Goal: Task Accomplishment & Management: Complete application form

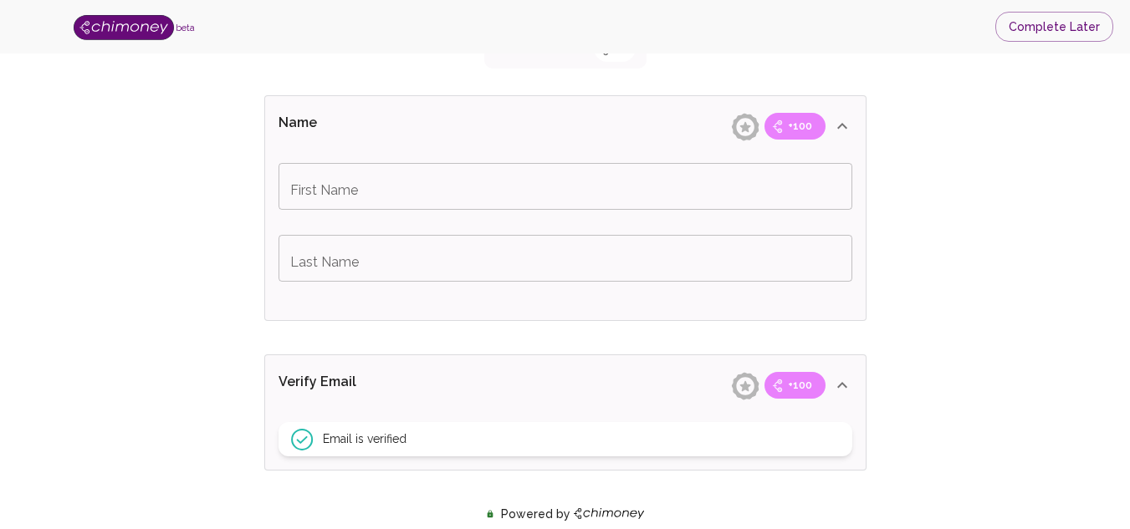
scroll to position [317, 0]
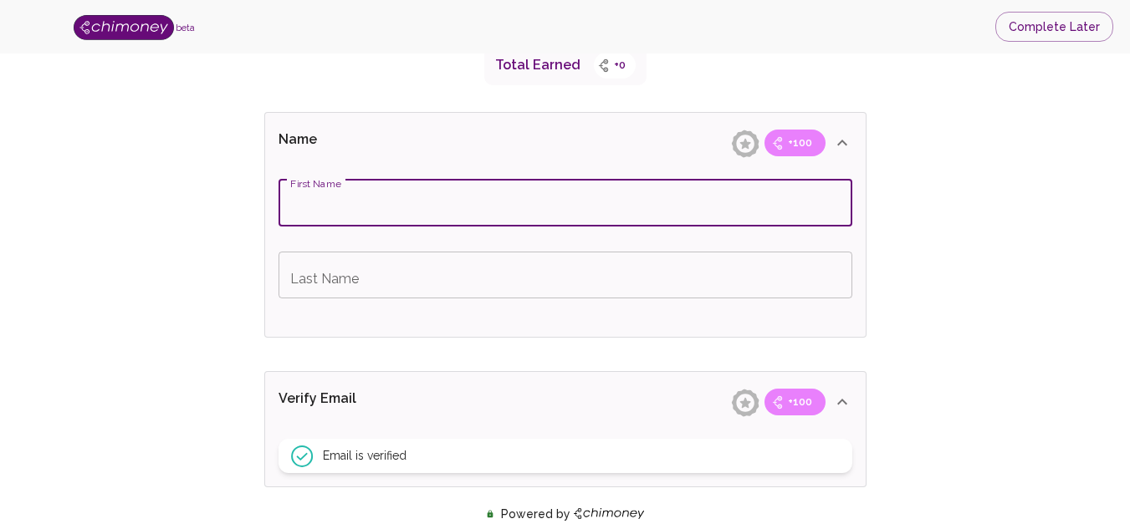
click at [799, 202] on input "First Name" at bounding box center [565, 203] width 574 height 47
type input "Abdulsalaam"
type input "Noibi"
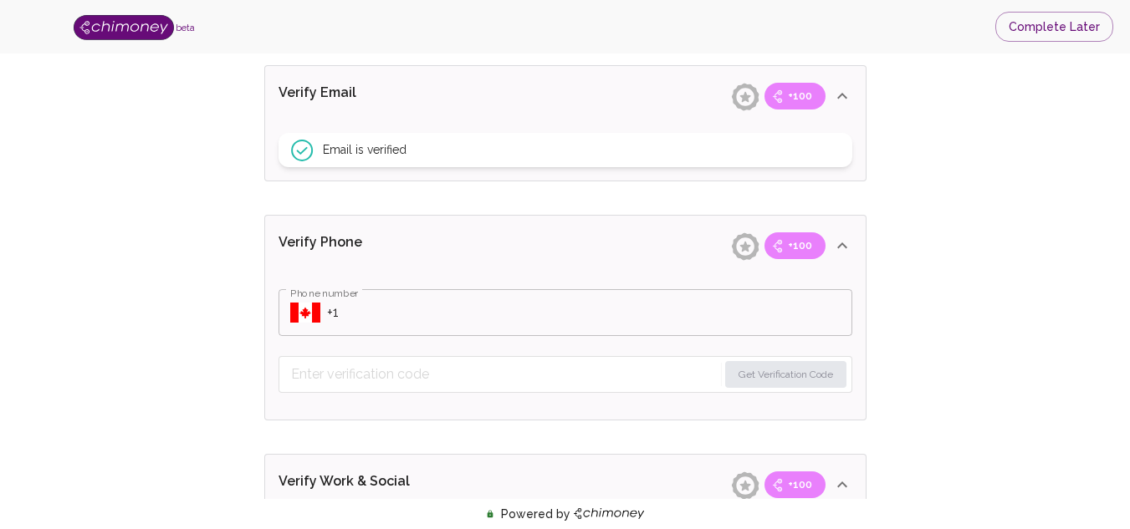
scroll to position [682, 0]
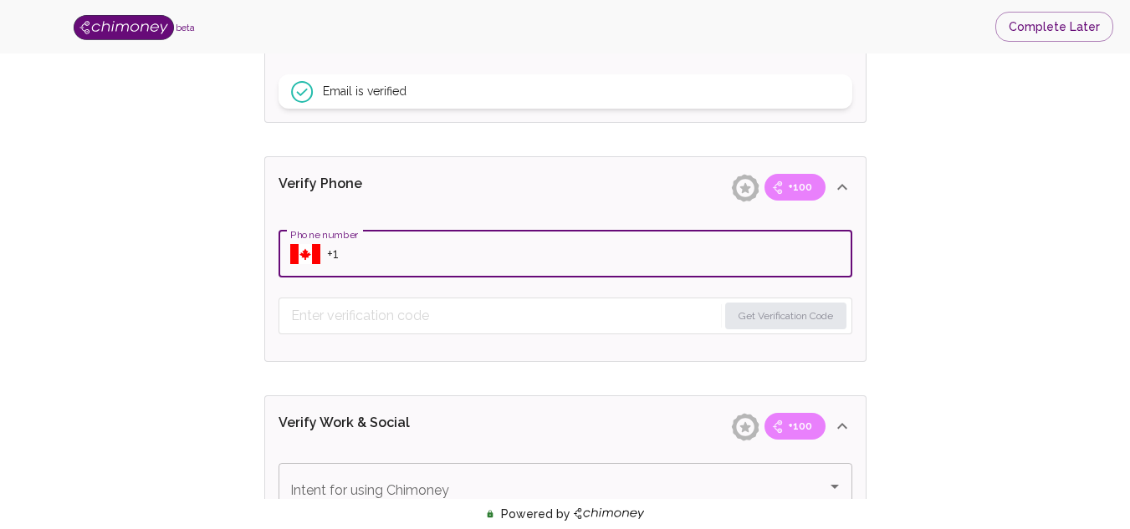
click at [335, 253] on input "Phone number" at bounding box center [589, 254] width 525 height 47
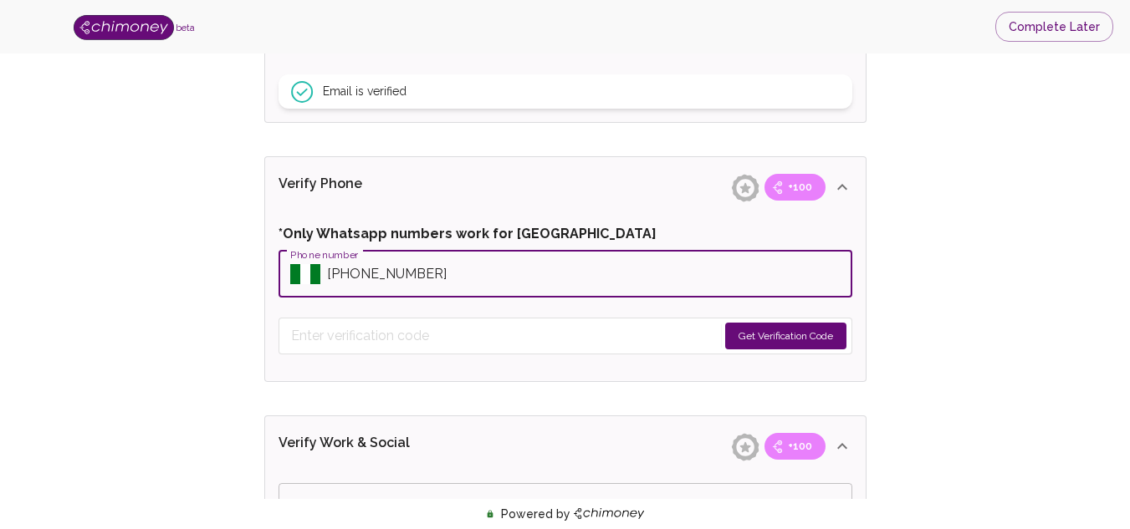
type input "+2349057210160"
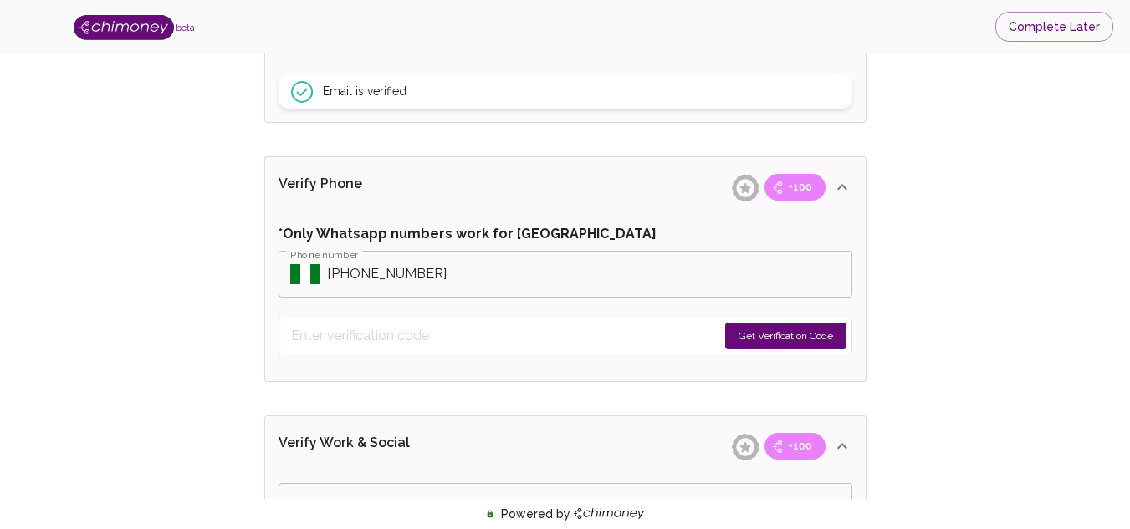
click at [741, 324] on button "Get Verification Code" at bounding box center [785, 336] width 121 height 27
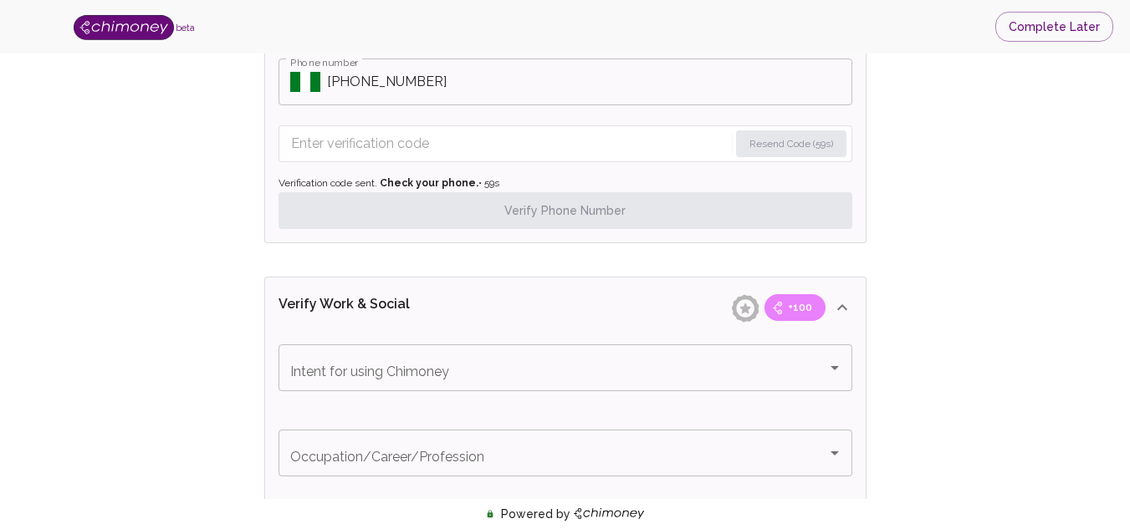
scroll to position [896, 0]
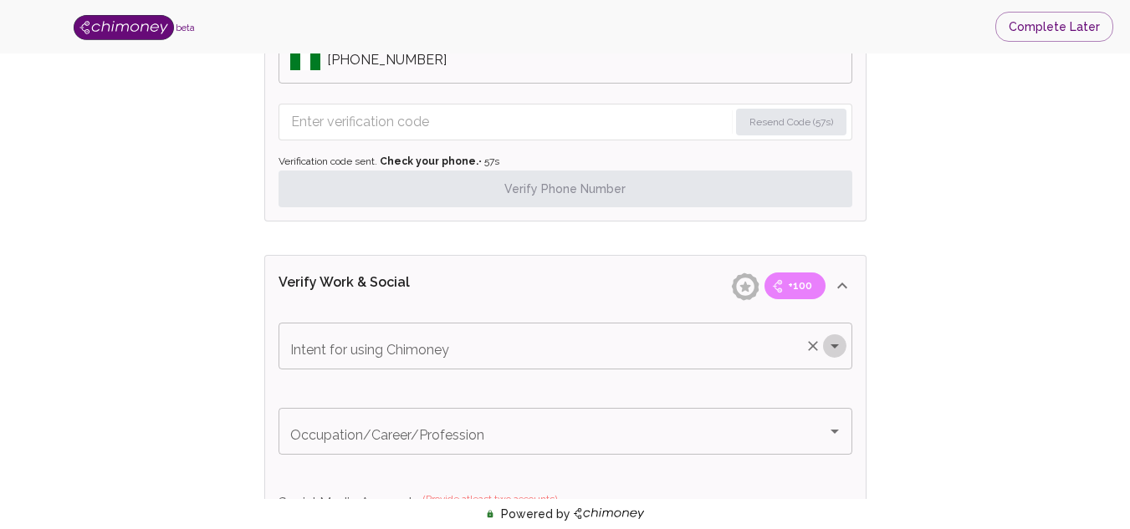
click at [840, 345] on icon "Open" at bounding box center [835, 346] width 20 height 20
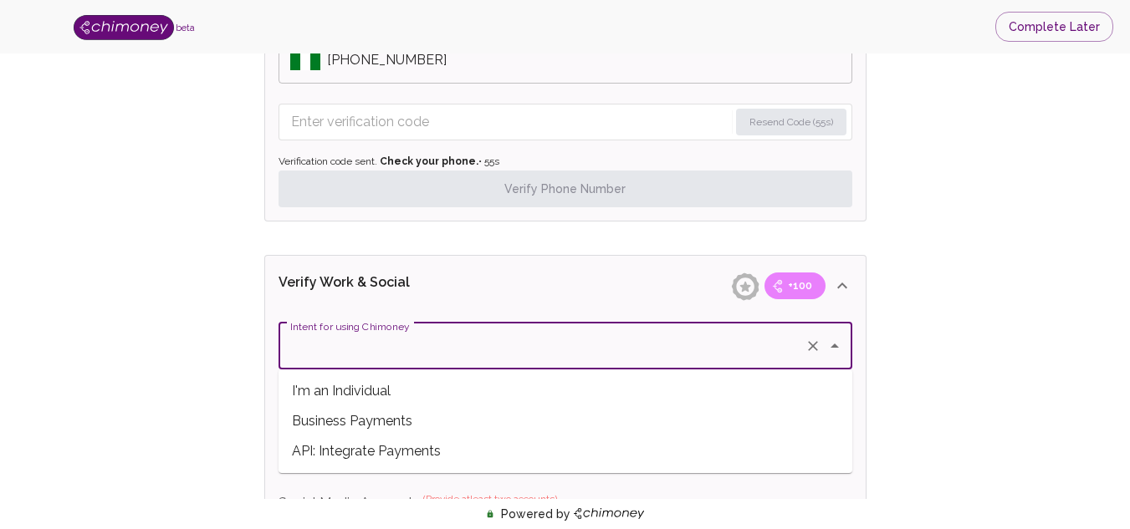
click at [498, 390] on span "I'm an Individual" at bounding box center [565, 391] width 574 height 30
type input "I'm an Individual"
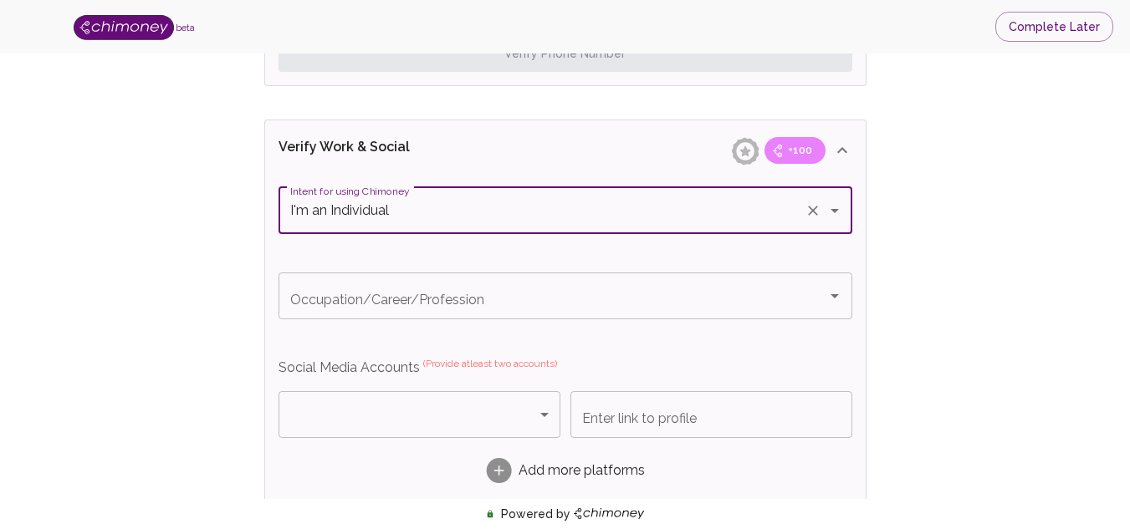
scroll to position [1091, 0]
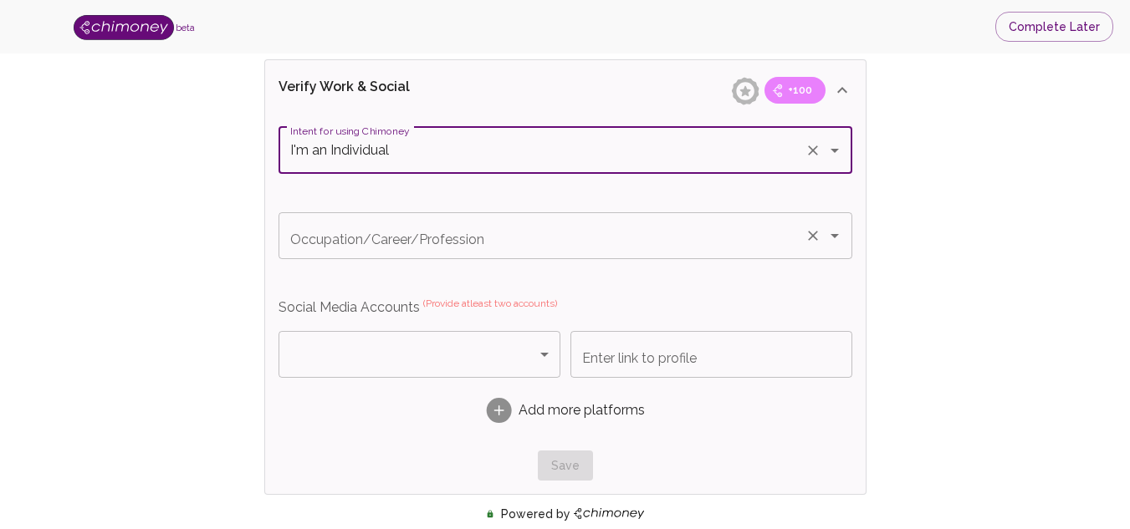
click at [833, 250] on div "Occupation/Career/Profession" at bounding box center [565, 235] width 574 height 47
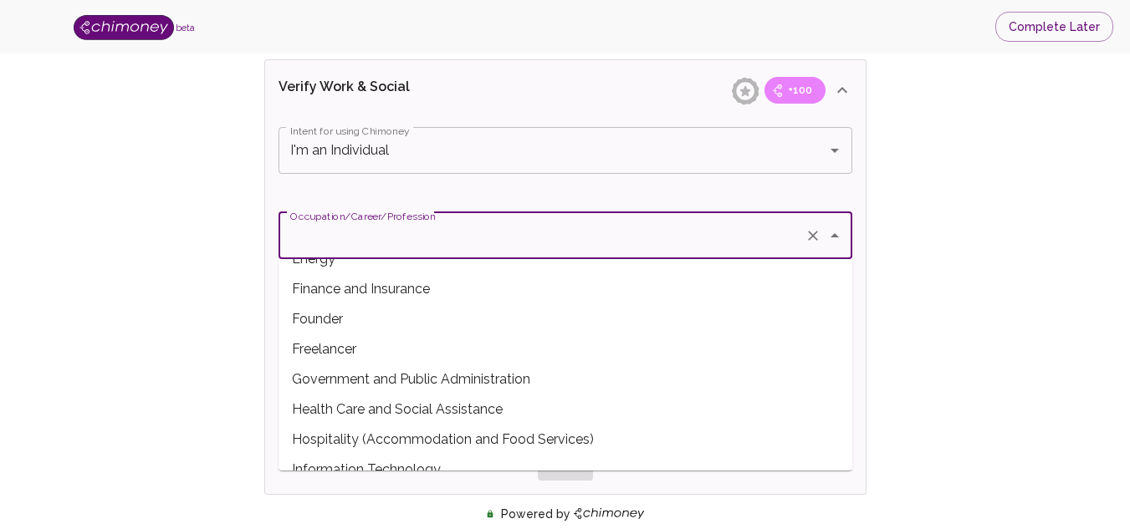
scroll to position [195, 0]
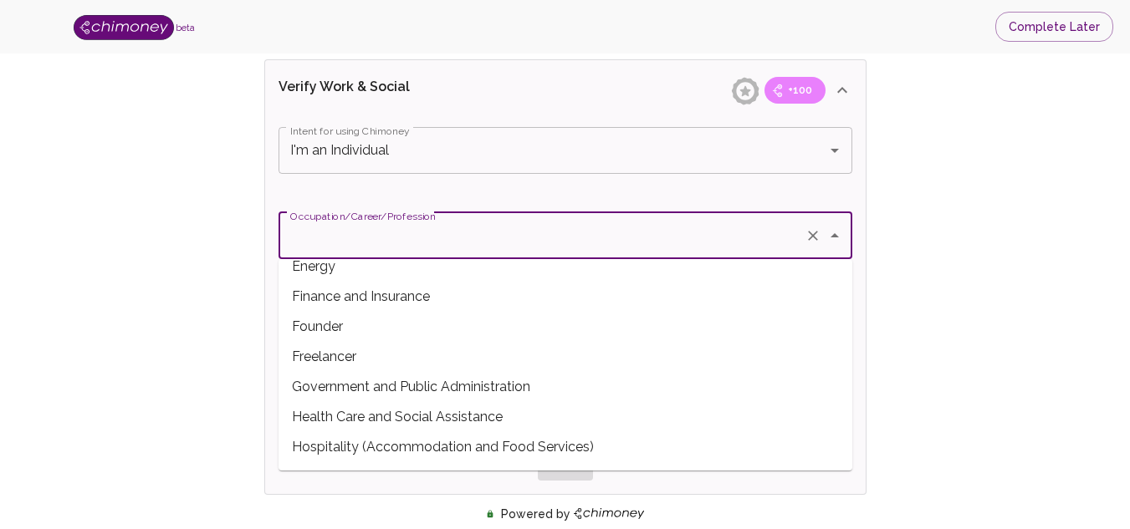
click at [508, 345] on span "Freelancer" at bounding box center [565, 357] width 574 height 30
type input "Freelancer"
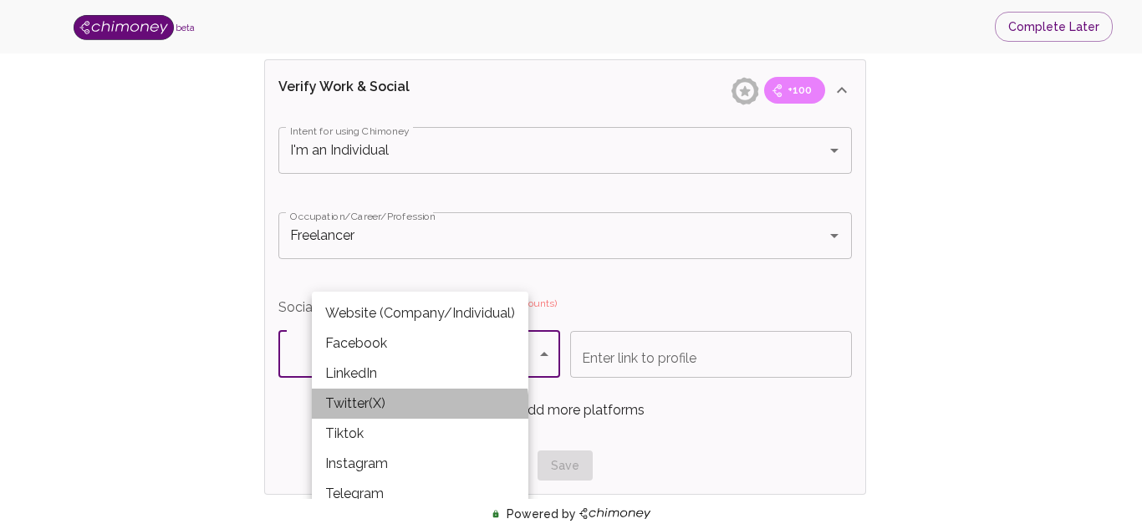
click at [386, 411] on li "Twitter(X)" at bounding box center [420, 404] width 217 height 30
type input "Twitter(X)"
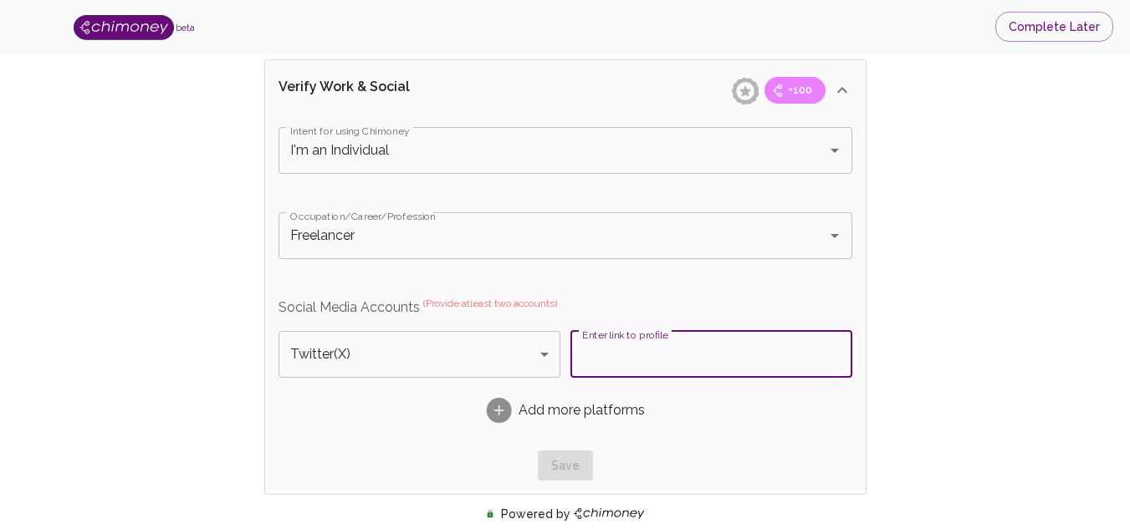
click at [655, 352] on div "Enter link to profile Enter link to profile" at bounding box center [711, 354] width 282 height 47
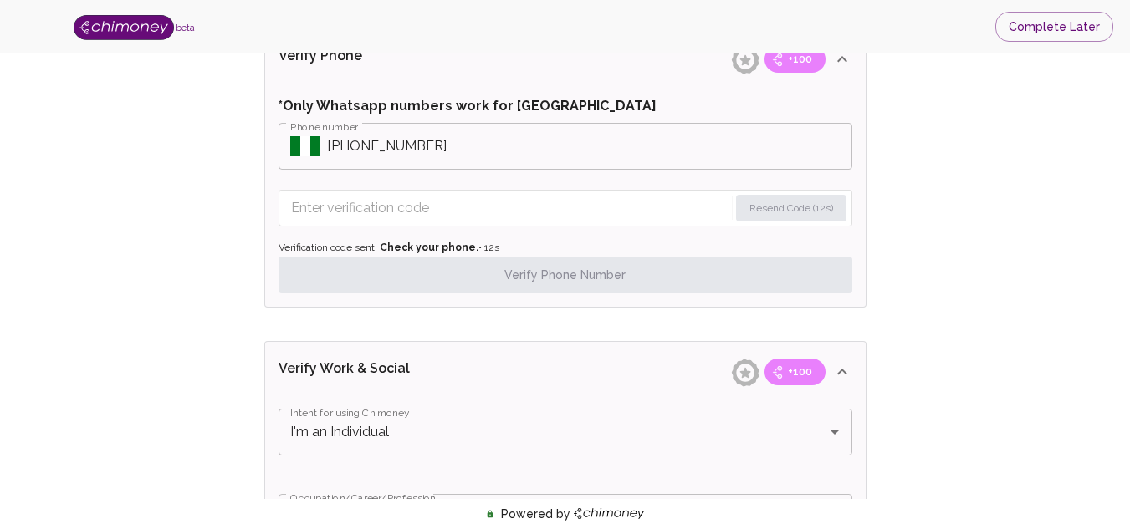
scroll to position [803, 0]
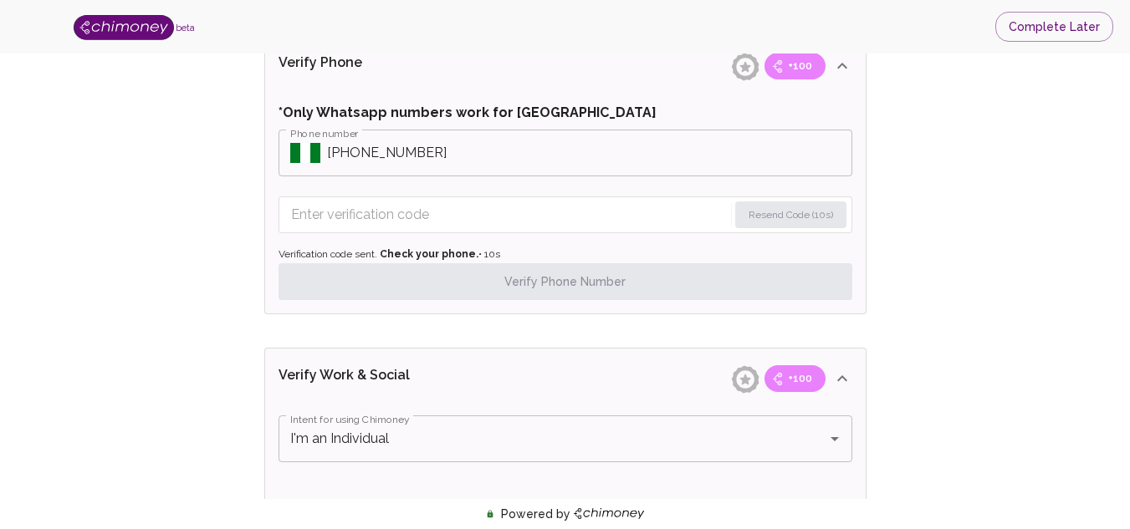
type input "x.com/clericcoder"
click at [1019, 232] on div "Verify ID and Earn Complete verification steps to earn Reward +100 Verify Email…" at bounding box center [565, 273] width 1023 height 1995
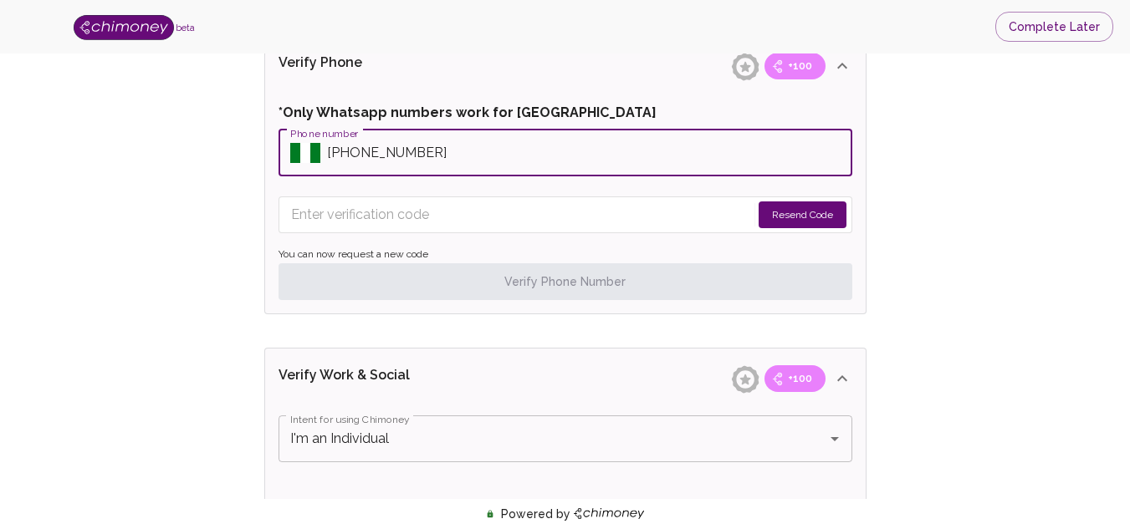
click at [350, 142] on input "Phone number" at bounding box center [589, 153] width 525 height 47
click at [355, 153] on input "Phone number" at bounding box center [589, 153] width 525 height 47
click at [355, 151] on input "Phone number" at bounding box center [589, 153] width 525 height 47
type input "+23409057210160"
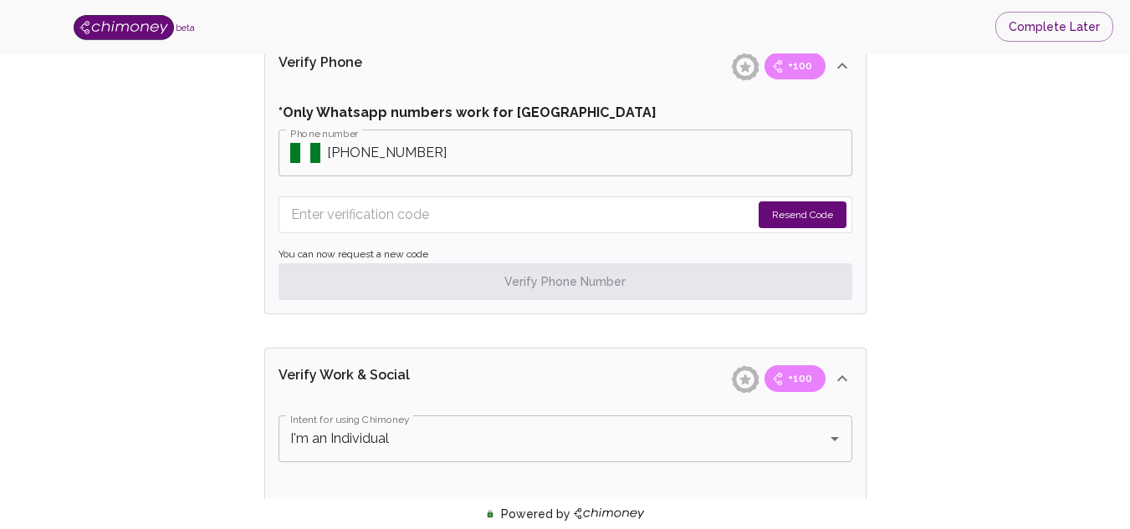
click at [822, 215] on button "Resend Code" at bounding box center [802, 215] width 88 height 27
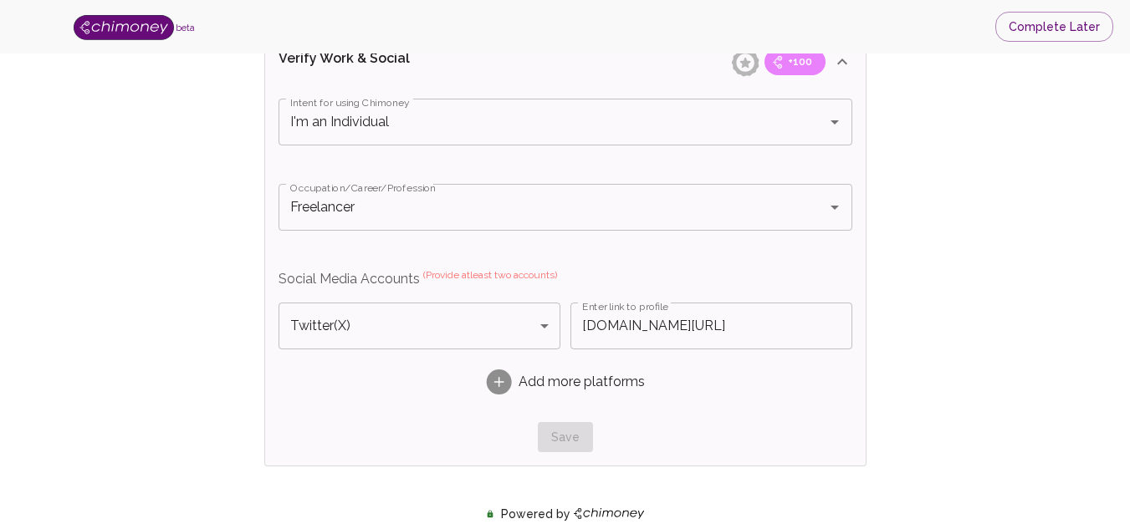
scroll to position [1131, 0]
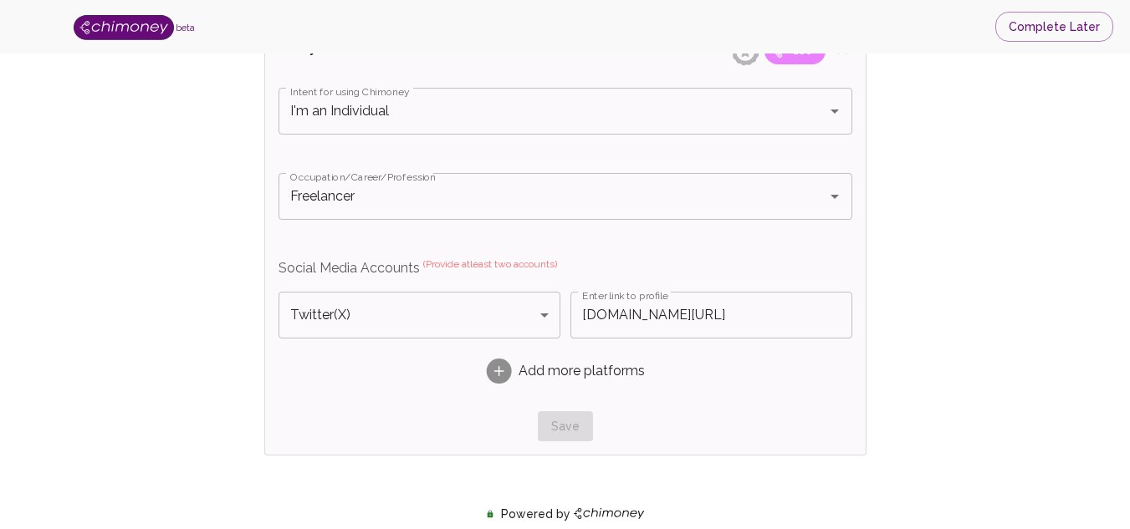
click at [619, 366] on span "Add more platforms" at bounding box center [581, 371] width 126 height 20
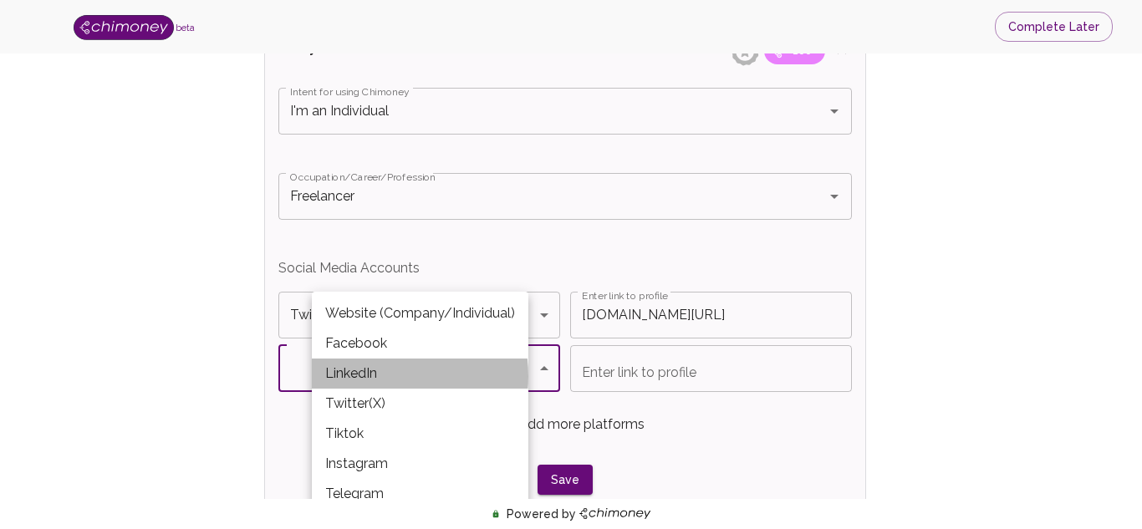
click at [366, 376] on li "LinkedIn" at bounding box center [420, 374] width 217 height 30
type input "LinkedIn"
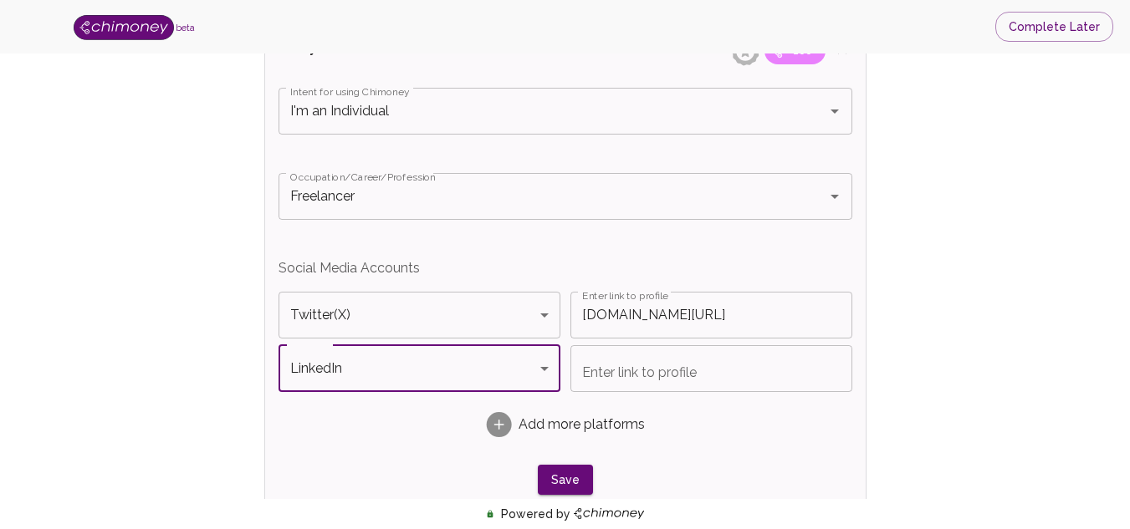
click at [631, 356] on div "Enter link to profile Enter link to profile" at bounding box center [711, 368] width 282 height 47
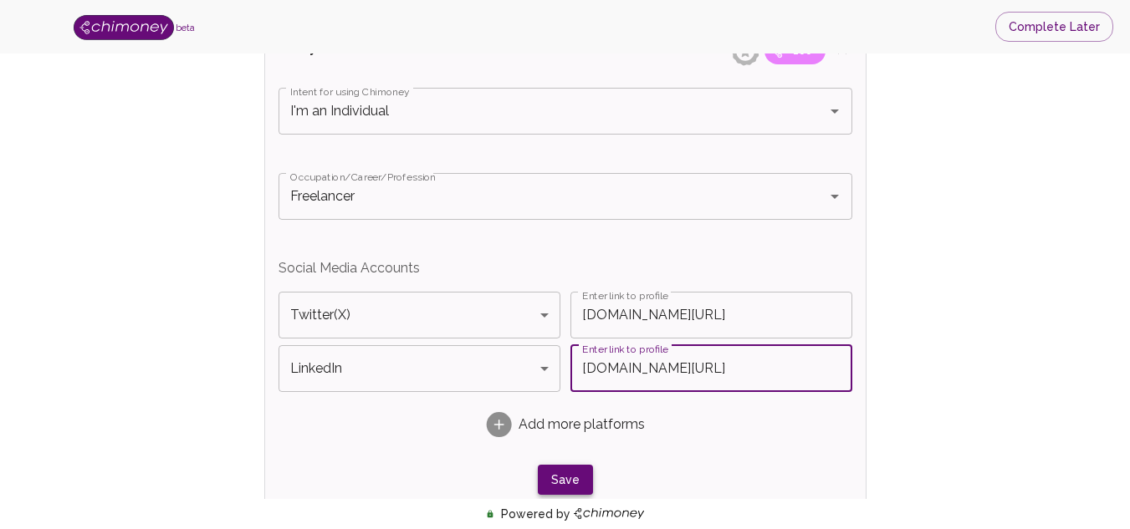
type input "www.linkedin.com/in/abdulsalaam-noibi"
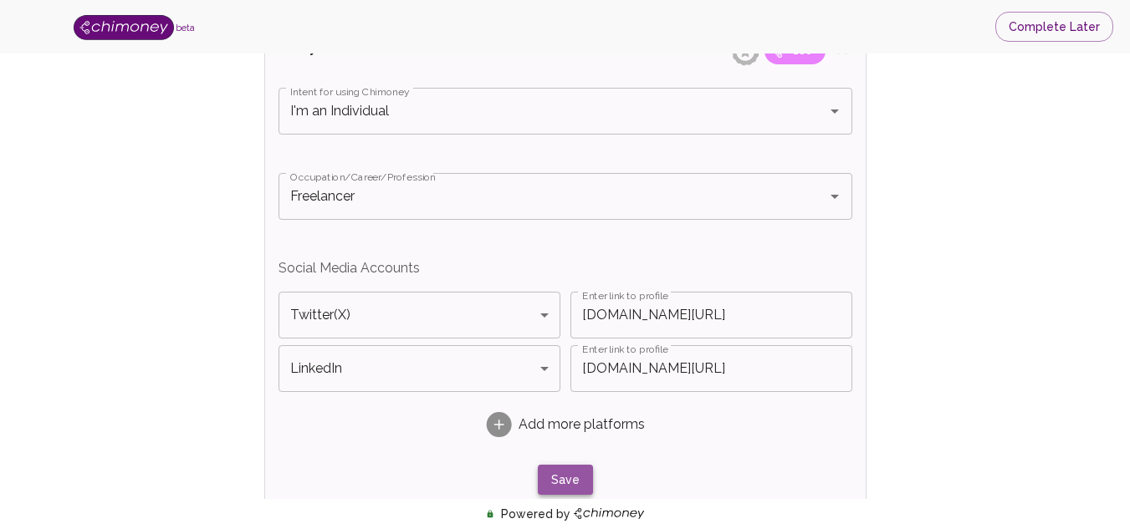
click at [565, 467] on button "Save" at bounding box center [565, 480] width 55 height 31
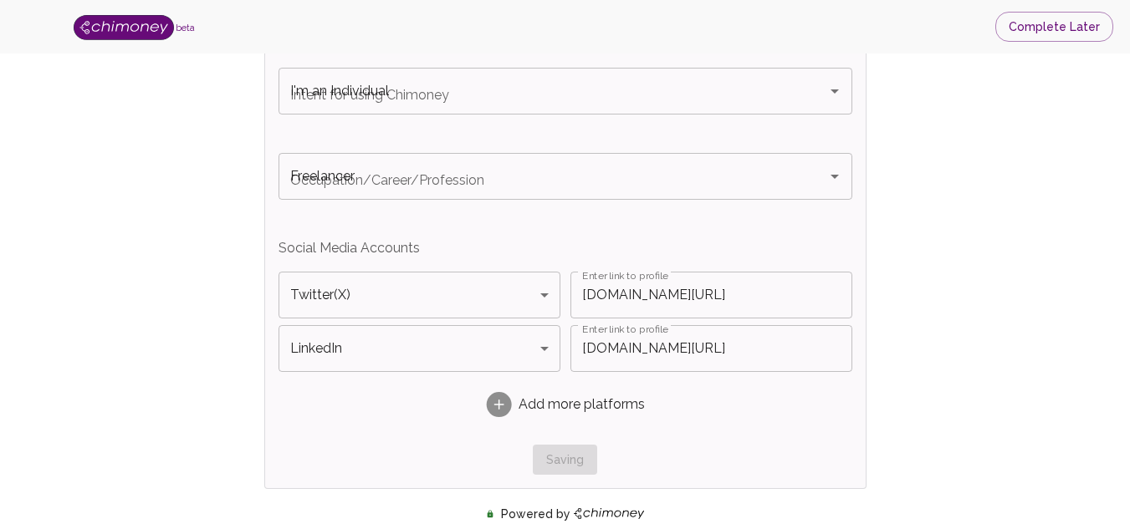
scroll to position [1111, 0]
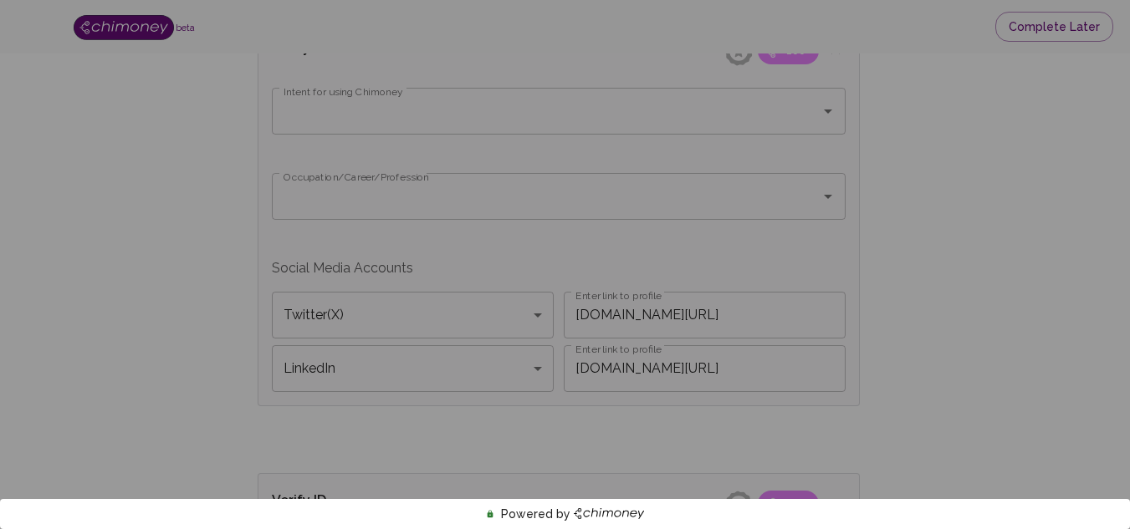
type input "I'm an Individual"
type input "Freelancer"
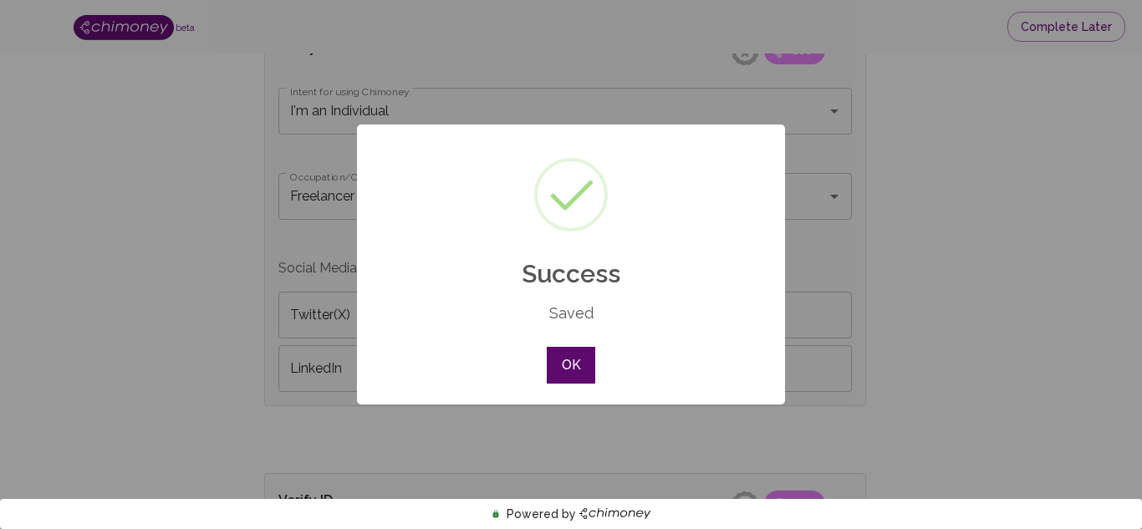
click at [568, 370] on button "OK" at bounding box center [571, 365] width 49 height 37
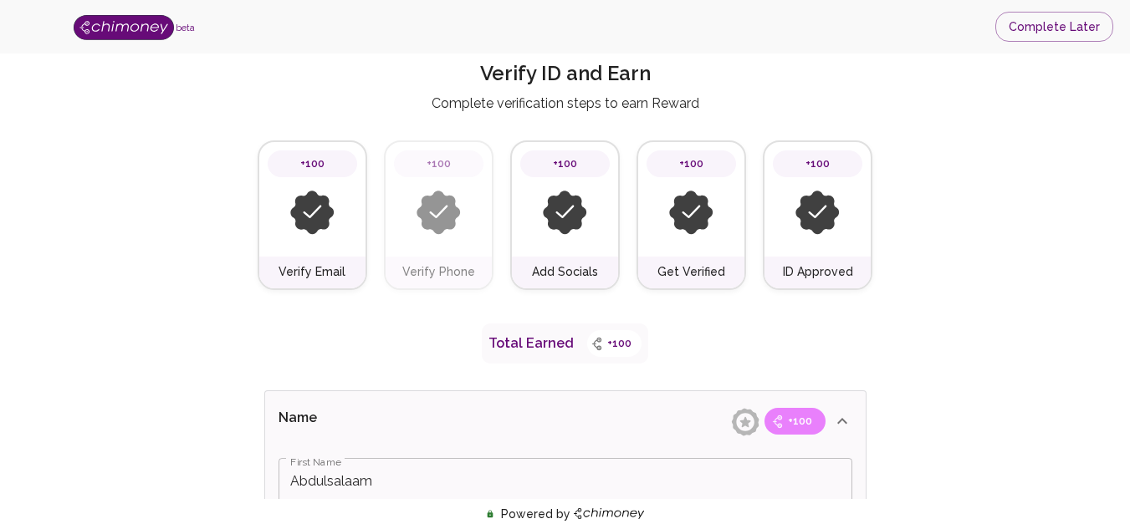
scroll to position [24, 0]
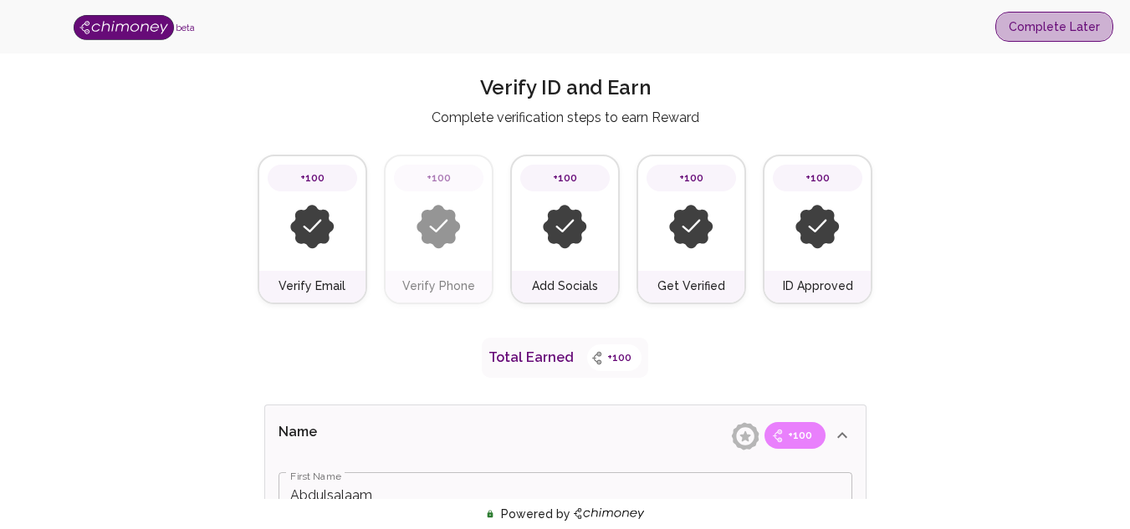
click at [1089, 23] on button "Complete Later" at bounding box center [1054, 27] width 118 height 31
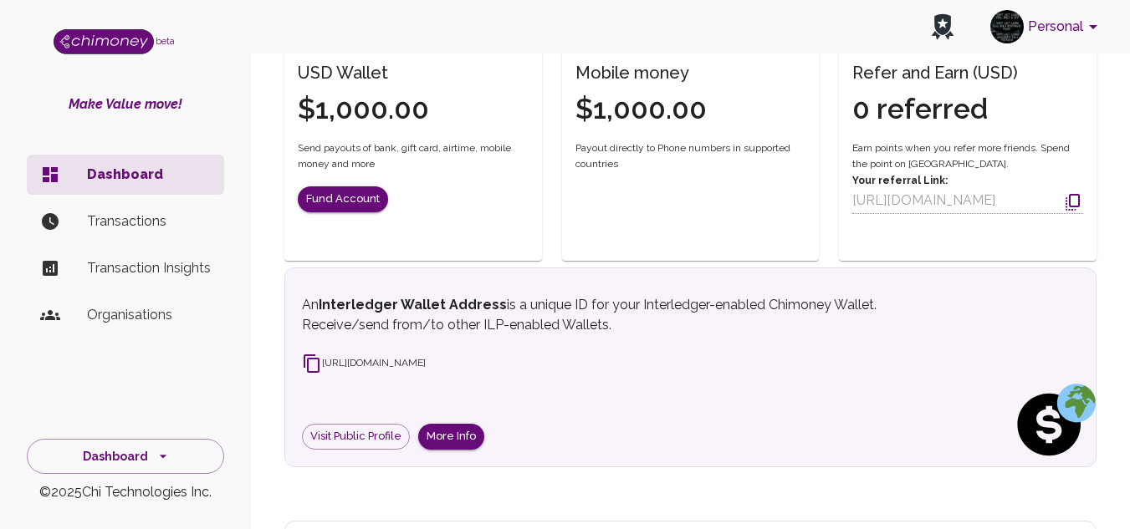
scroll to position [513, 0]
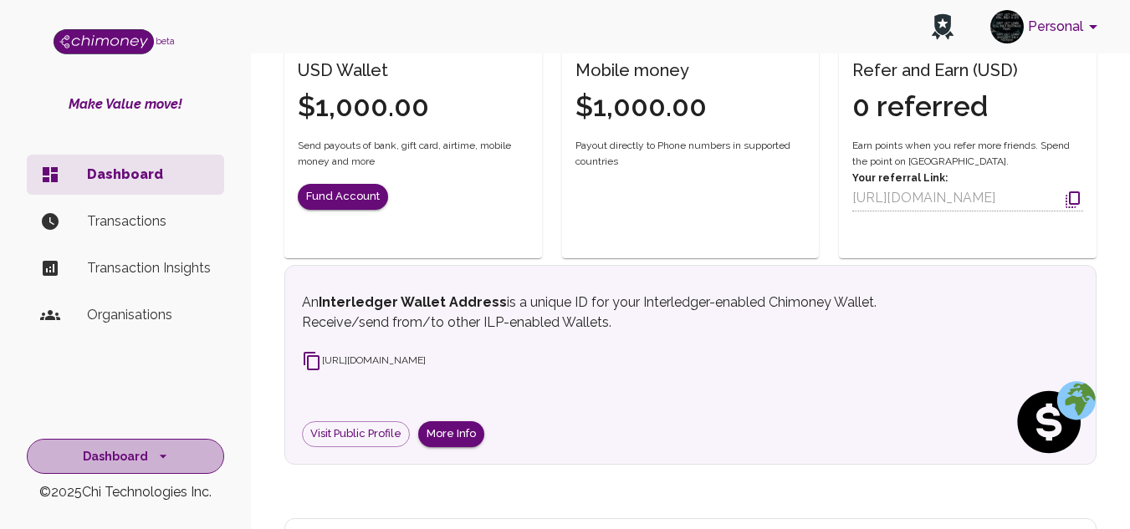
click at [156, 451] on icon "side nav" at bounding box center [163, 456] width 17 height 17
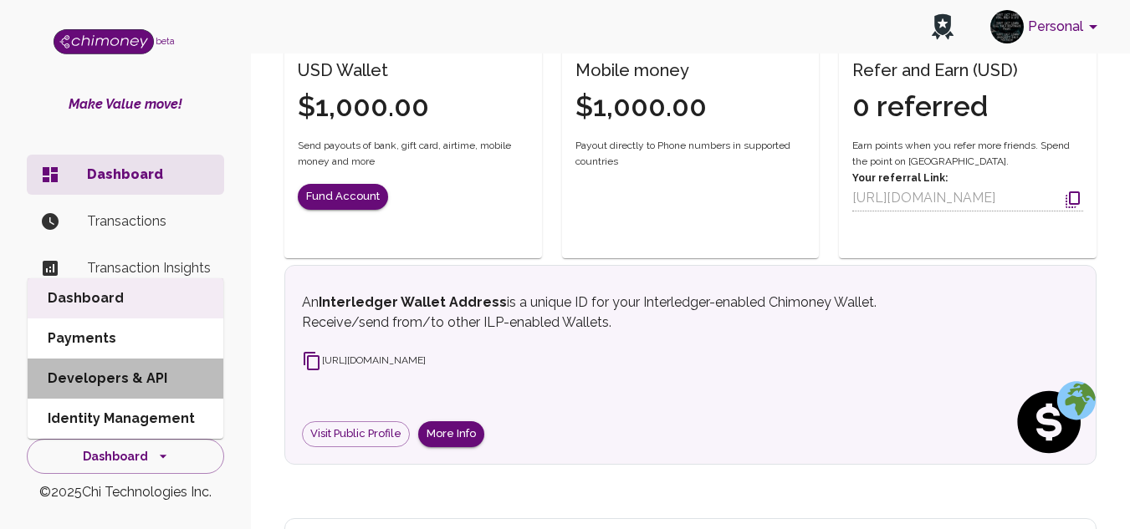
click at [156, 376] on li "Developers & API" at bounding box center [126, 379] width 196 height 40
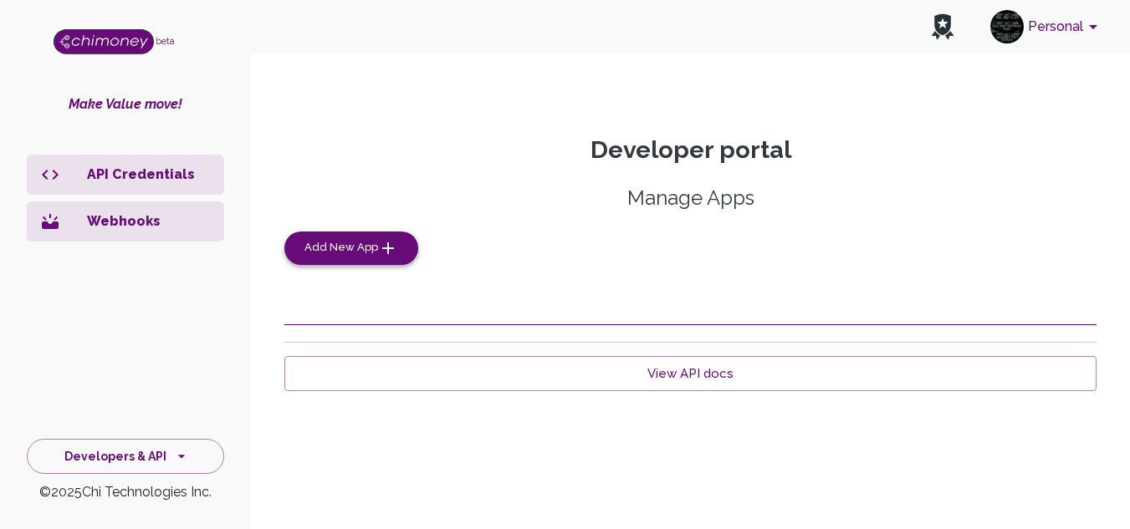
click at [378, 248] on icon "button" at bounding box center [388, 248] width 20 height 20
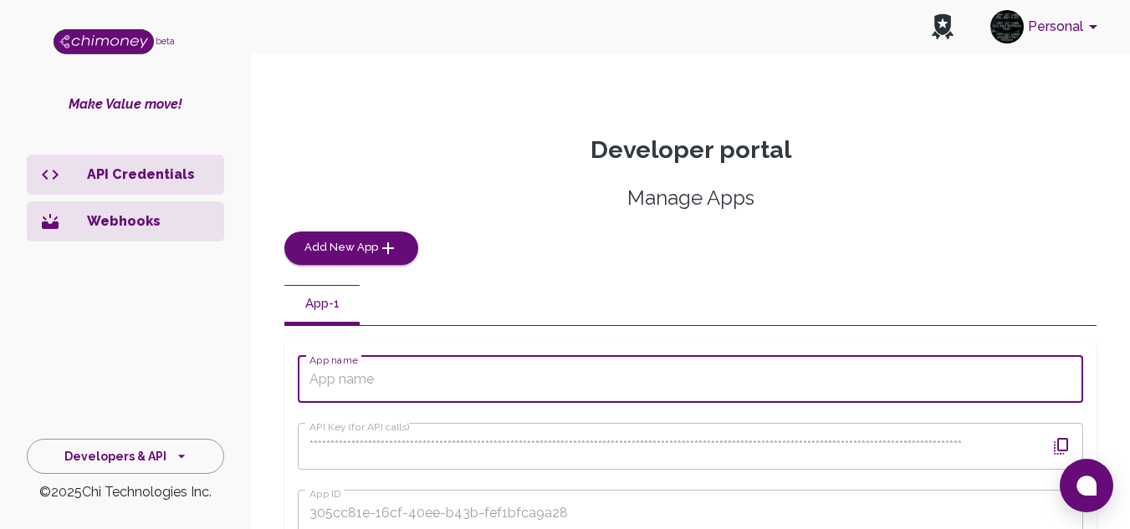
click at [572, 369] on input "App name" at bounding box center [690, 379] width 785 height 47
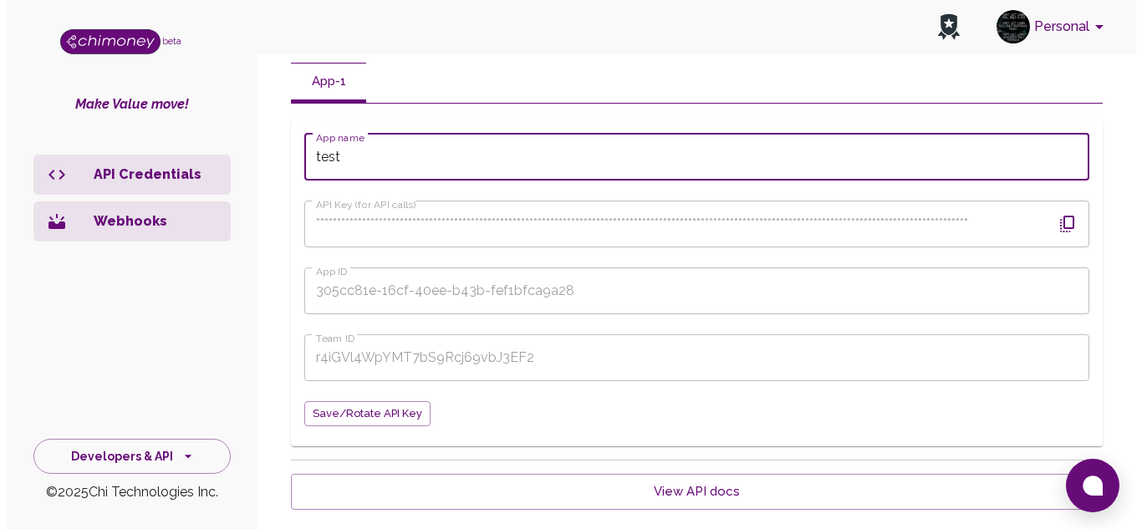
scroll to position [208, 0]
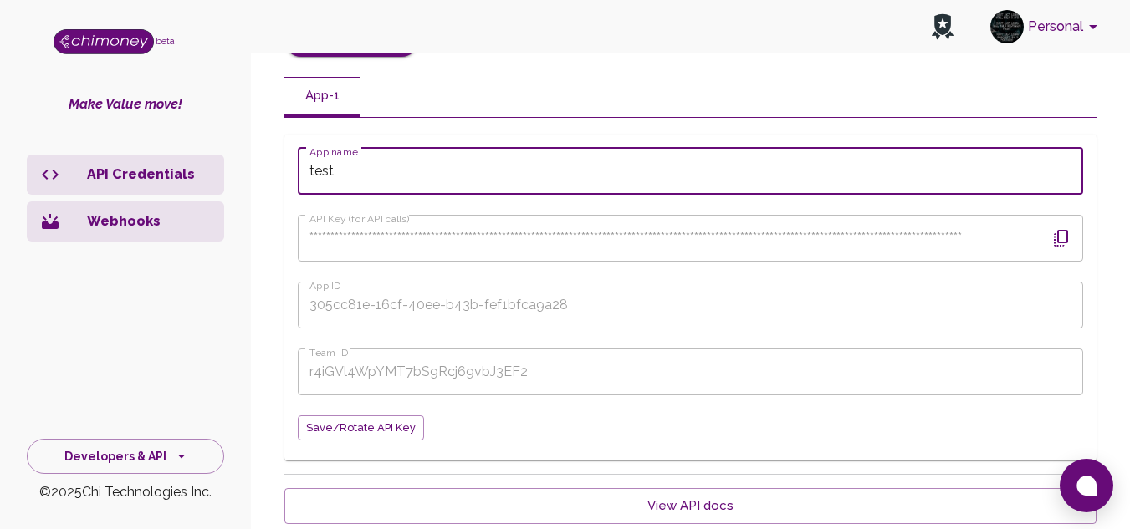
type input "test"
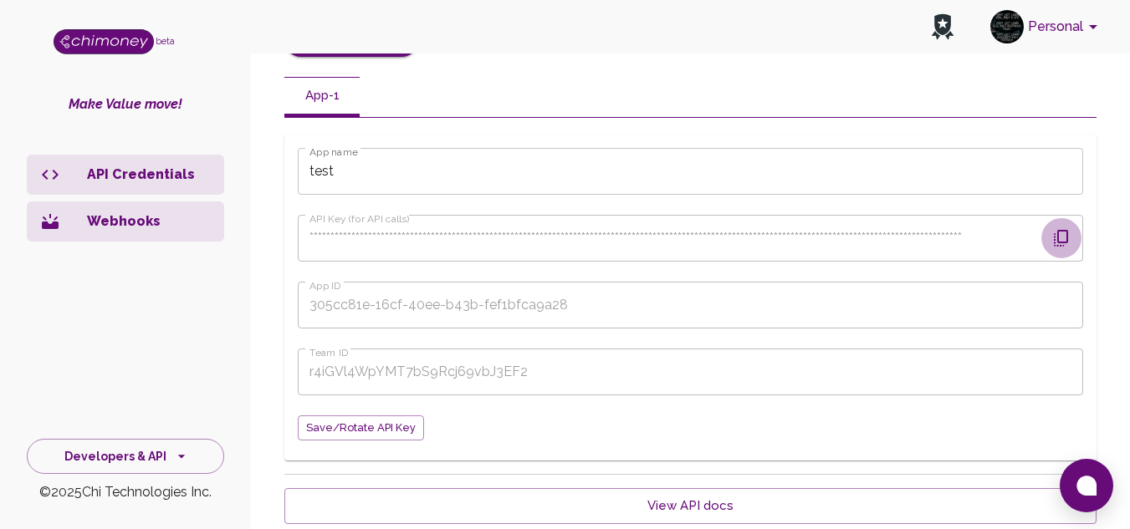
click at [1069, 244] on icon "button" at bounding box center [1061, 238] width 20 height 20
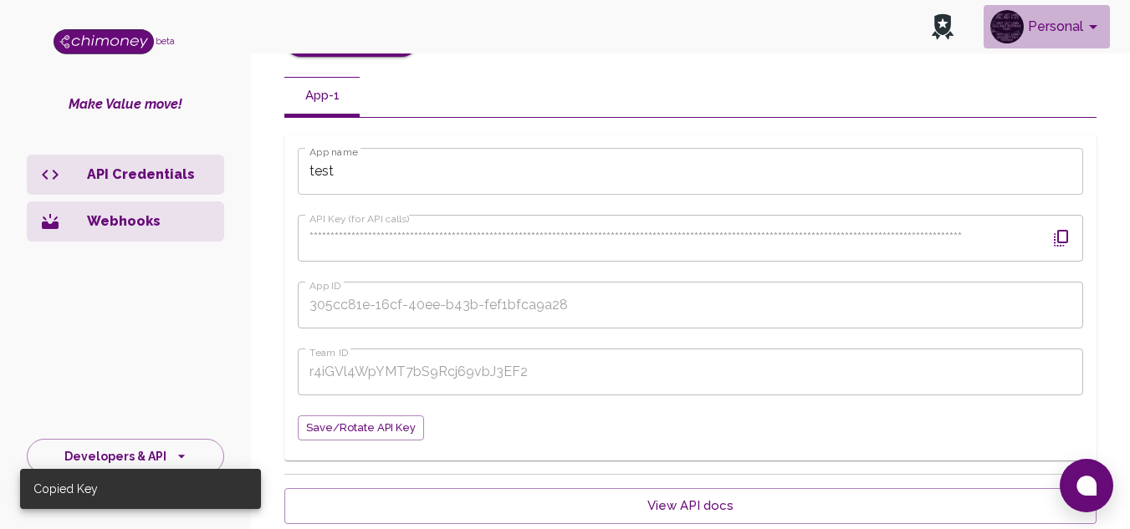
click at [1092, 34] on icon "account of current user" at bounding box center [1093, 27] width 20 height 20
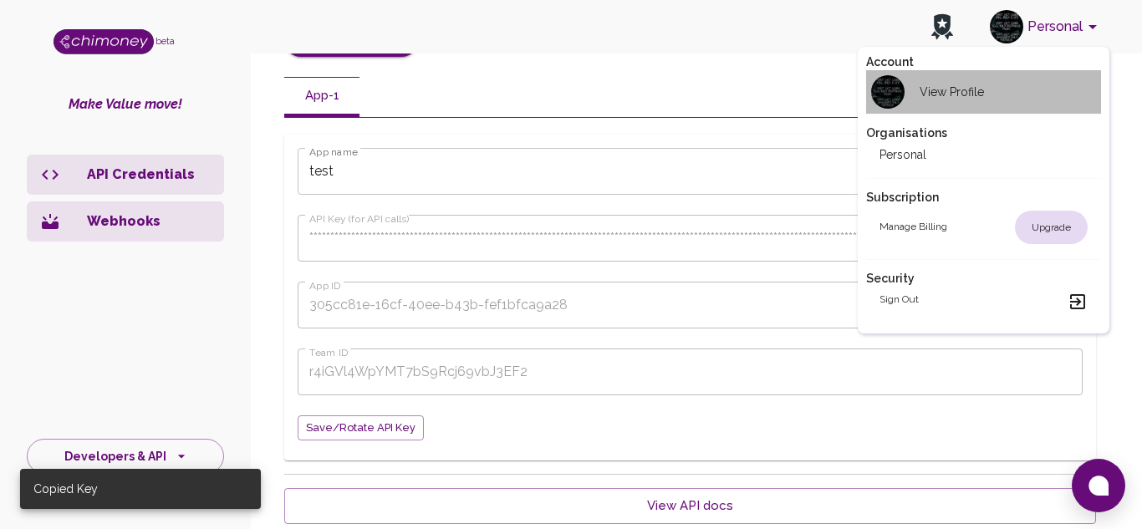
click at [1026, 107] on li "View Profile" at bounding box center [983, 91] width 235 height 43
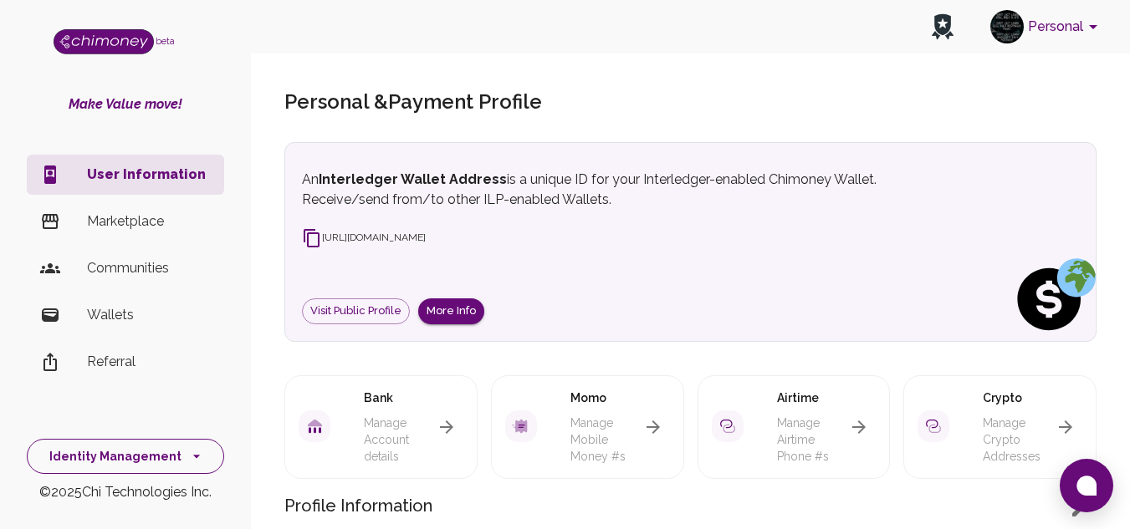
click at [191, 441] on div "Identity Management" at bounding box center [125, 453] width 251 height 44
click at [188, 453] on icon "side nav" at bounding box center [196, 456] width 17 height 17
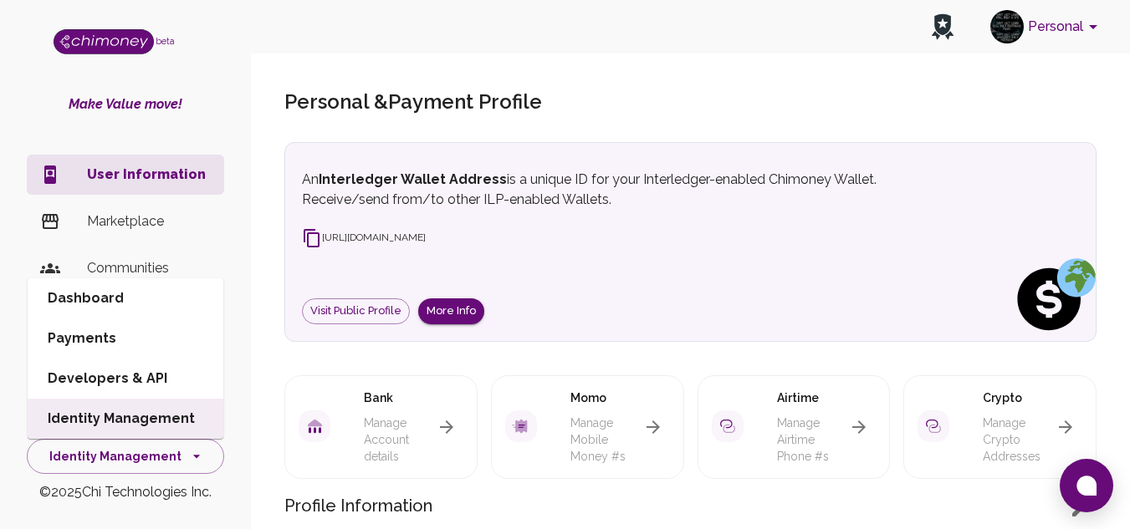
click at [231, 505] on div "beta Make Value move! User Information Marketplace Communities Wallets Referral…" at bounding box center [125, 264] width 251 height 529
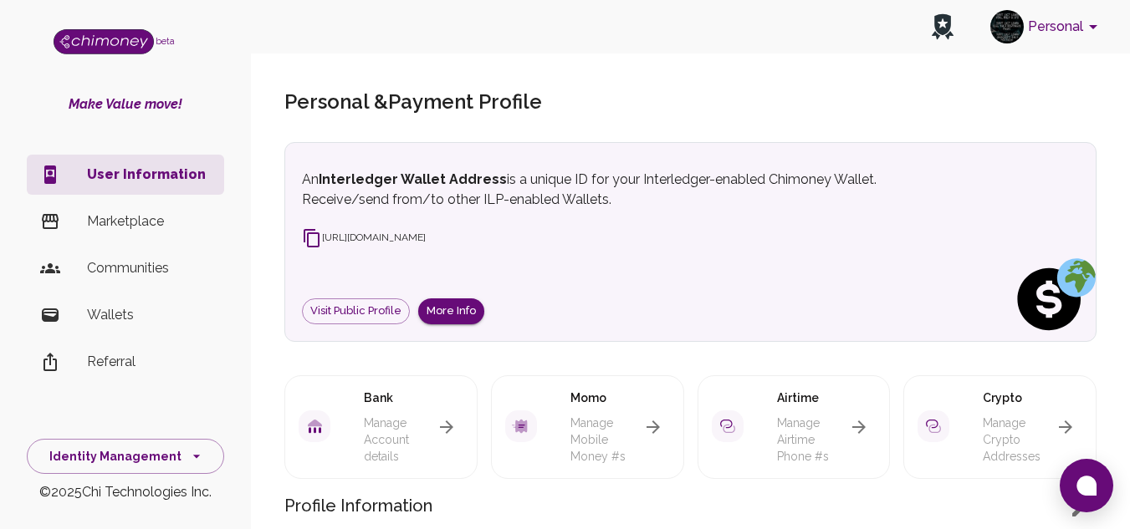
click at [133, 325] on li "Wallets" at bounding box center [125, 315] width 197 height 40
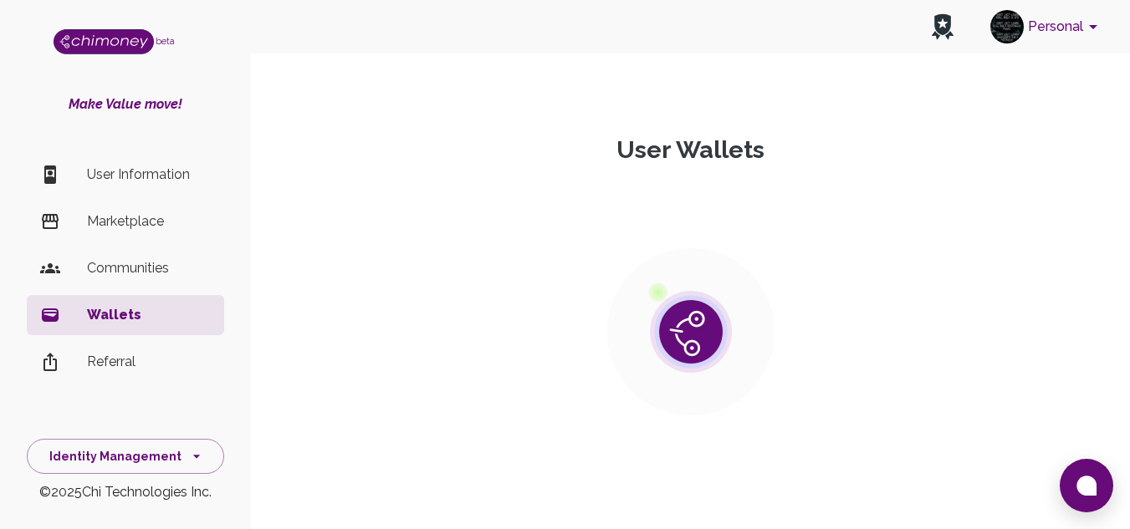
click at [597, 210] on section at bounding box center [690, 332] width 852 height 335
